Goal: Check status: Check status

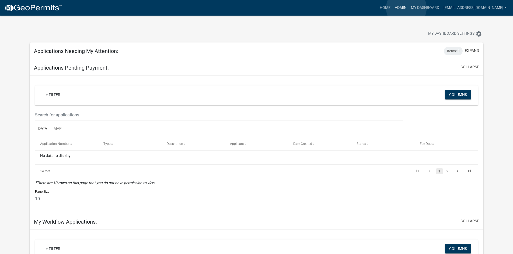
click at [406, 8] on link "Admin" at bounding box center [400, 8] width 16 height 10
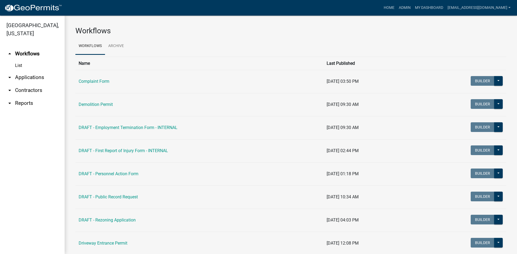
click at [35, 89] on link "arrow_drop_down Contractors" at bounding box center [32, 90] width 65 height 13
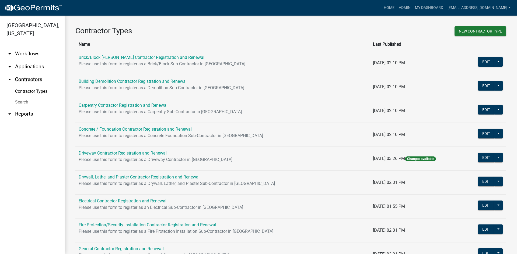
click at [33, 84] on link "arrow_drop_up Contractors" at bounding box center [32, 79] width 65 height 13
click at [33, 78] on link "arrow_drop_up Contractors" at bounding box center [32, 79] width 65 height 13
click at [33, 68] on link "arrow_drop_down Applications" at bounding box center [32, 66] width 65 height 13
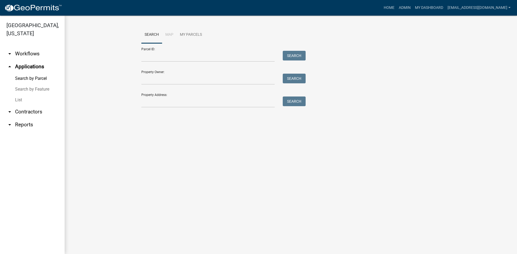
click at [19, 97] on link "List" at bounding box center [32, 100] width 65 height 11
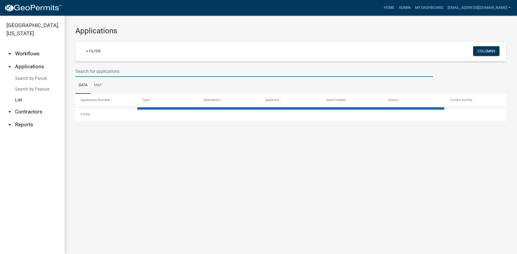
click at [109, 71] on input "text" at bounding box center [253, 71] width 357 height 11
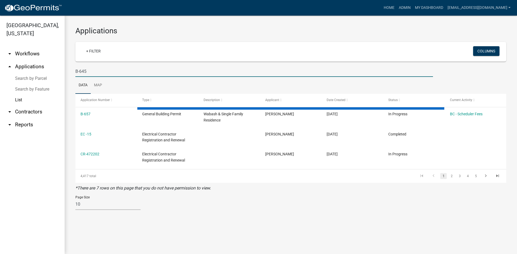
type input "B-645"
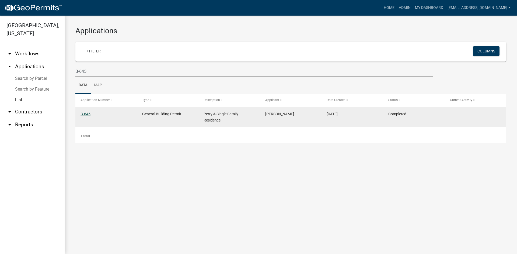
click at [86, 112] on link "B-645" at bounding box center [85, 114] width 10 height 4
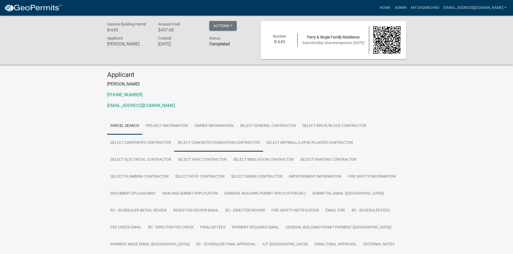
click at [235, 141] on link "Select Concrete Foundation contractor" at bounding box center [218, 143] width 89 height 17
click at [441, 9] on link "My Dashboard" at bounding box center [425, 8] width 33 height 10
